Goal: Task Accomplishment & Management: Manage account settings

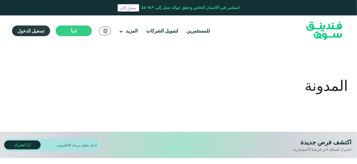
click at [31, 33] on span "تسجيل الدخول" at bounding box center [31, 31] width 27 height 6
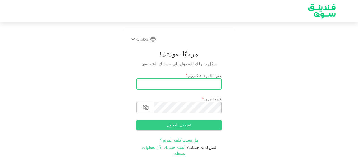
click at [172, 83] on input "email" at bounding box center [179, 83] width 85 height 11
type input "[EMAIL_ADDRESS][DOMAIN_NAME]"
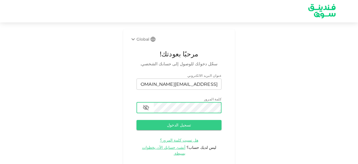
click at [137, 120] on button "تسجيل الدخول" at bounding box center [179, 125] width 85 height 10
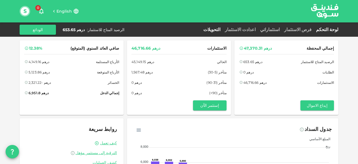
click at [223, 30] on link "التحويلات" at bounding box center [212, 29] width 22 height 5
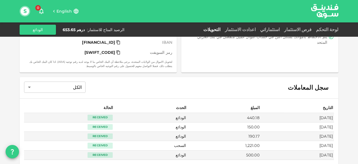
scroll to position [168, 0]
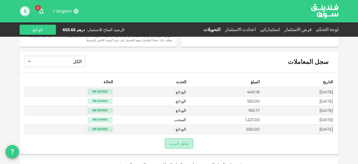
click at [185, 144] on button "شاهد المزيد" at bounding box center [179, 143] width 29 height 10
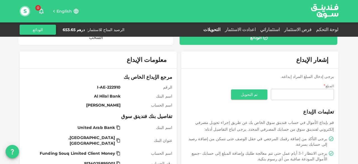
scroll to position [0, 0]
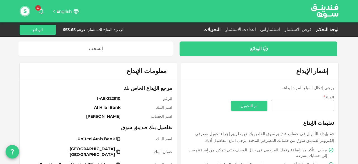
click at [335, 29] on link "لوحة التحكم" at bounding box center [326, 29] width 25 height 5
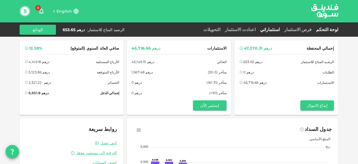
click at [282, 28] on link "استثماراتي" at bounding box center [270, 29] width 24 height 5
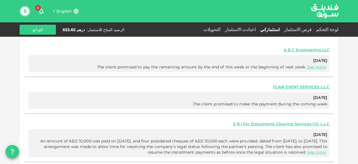
scroll to position [261, 0]
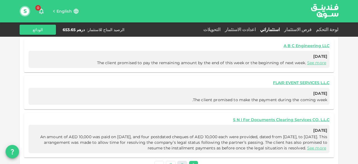
click at [184, 161] on link "2" at bounding box center [183, 165] width 10 height 8
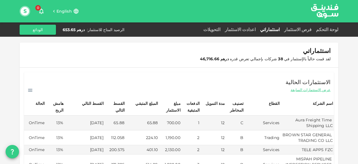
scroll to position [0, 0]
